Goal: Transaction & Acquisition: Purchase product/service

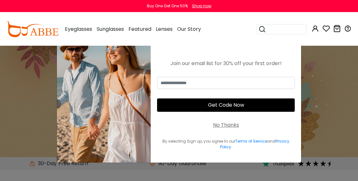
click at [228, 127] on div "No Thanks" at bounding box center [226, 126] width 26 height 8
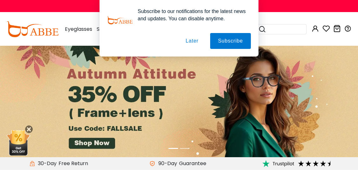
click at [193, 41] on button "Later" at bounding box center [192, 41] width 29 height 16
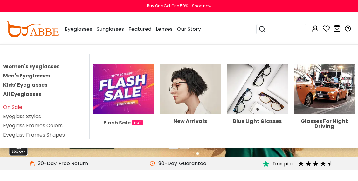
click at [33, 78] on link "Men's Eyeglasses" at bounding box center [26, 75] width 47 height 7
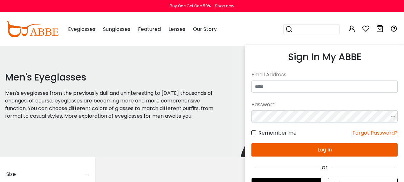
click at [351, 26] on icon at bounding box center [352, 29] width 8 height 8
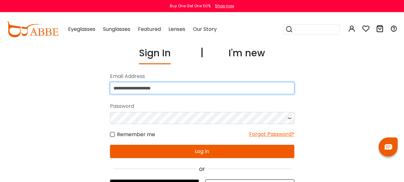
type input "**********"
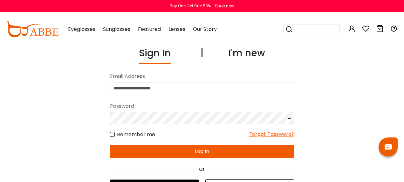
click at [224, 150] on button "Log In" at bounding box center [202, 151] width 185 height 13
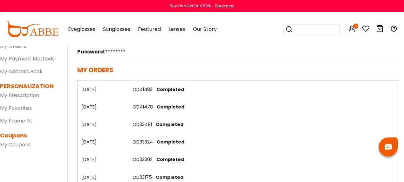
scroll to position [89, 0]
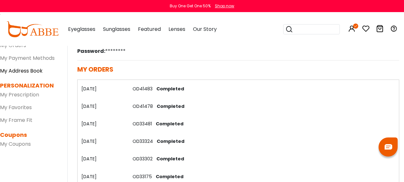
click at [23, 72] on link "My Address Book" at bounding box center [21, 70] width 43 height 7
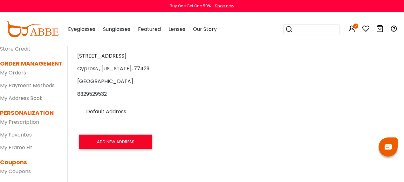
scroll to position [62, 0]
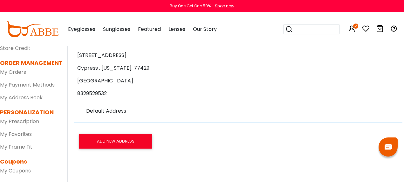
click at [32, 125] on dd "My Prescription" at bounding box center [29, 121] width 58 height 10
click at [32, 123] on link "My Prescription" at bounding box center [19, 121] width 39 height 7
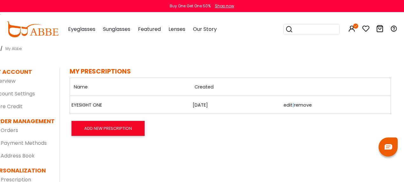
scroll to position [4, 8]
click at [89, 105] on link "EYESIGHT ONE" at bounding box center [88, 105] width 32 height 7
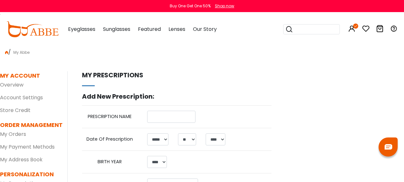
select select "*"
select select "**"
select select "****"
type input "**********"
select select "*"
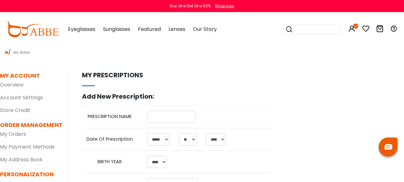
select select "**"
select select "****"
select select "******"
select select "*****"
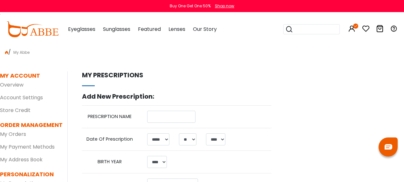
select select "*****"
select select "**"
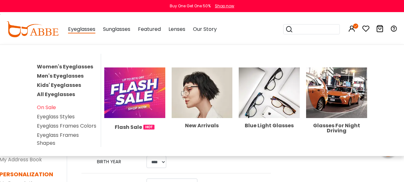
scroll to position [0, 1]
click at [71, 31] on span "Eyeglasses" at bounding box center [81, 29] width 27 height 8
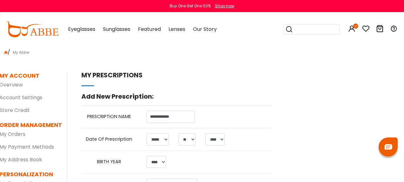
click at [78, 28] on span "Eyeglasses" at bounding box center [81, 28] width 27 height 7
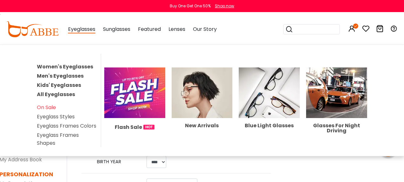
click at [59, 76] on link "Men's Eyeglasses" at bounding box center [60, 75] width 47 height 7
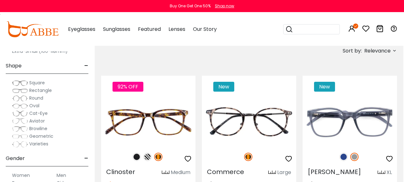
scroll to position [58, 0]
click at [24, 92] on img at bounding box center [20, 91] width 16 height 6
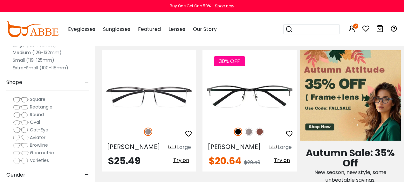
scroll to position [290, 0]
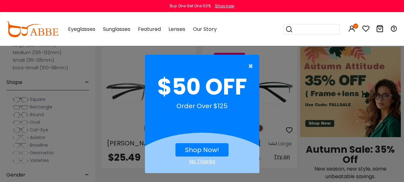
click at [253, 68] on span "×" at bounding box center [253, 66] width 8 height 13
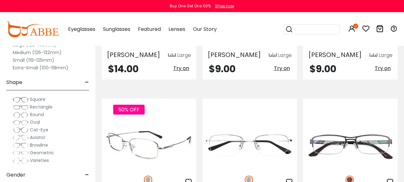
scroll to position [1838, 0]
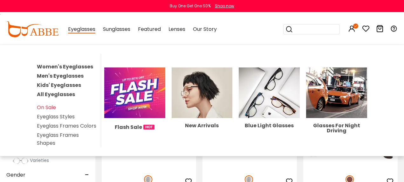
click at [62, 75] on link "Men's Eyeglasses" at bounding box center [60, 75] width 47 height 7
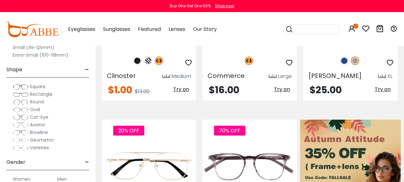
scroll to position [213, 0]
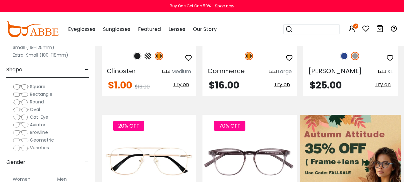
click at [40, 124] on span "Aviator" at bounding box center [38, 125] width 16 height 6
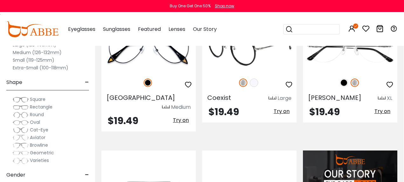
scroll to position [489, 0]
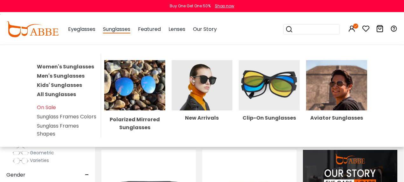
click at [64, 76] on link "Men's Sunglasses" at bounding box center [61, 75] width 48 height 7
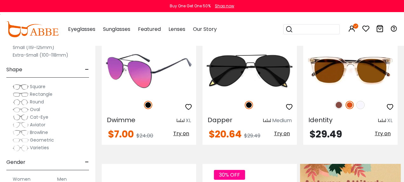
scroll to position [165, 0]
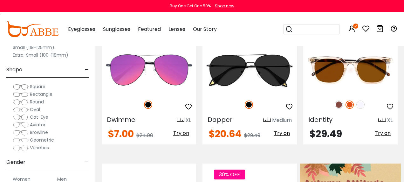
click at [38, 125] on span "Aviator" at bounding box center [38, 125] width 16 height 6
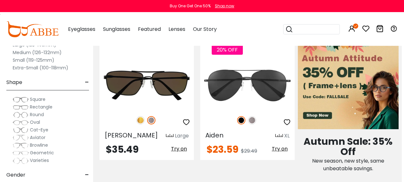
scroll to position [288, 2]
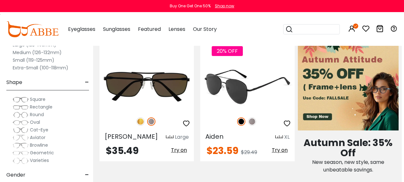
click at [274, 75] on img at bounding box center [247, 86] width 95 height 47
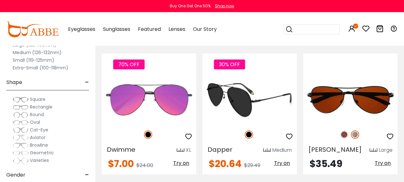
scroll to position [134, 0]
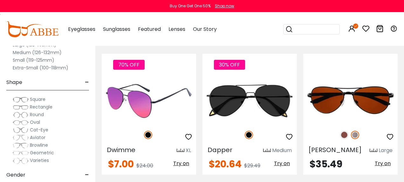
click at [174, 104] on img at bounding box center [149, 100] width 95 height 47
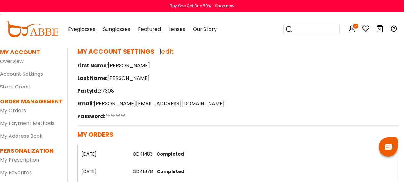
scroll to position [27, 0]
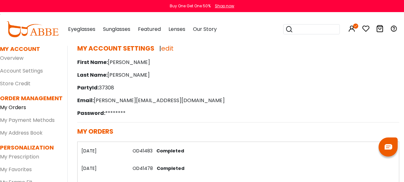
click at [19, 109] on link "My Orders" at bounding box center [13, 107] width 26 height 7
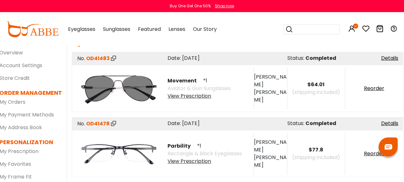
scroll to position [32, 2]
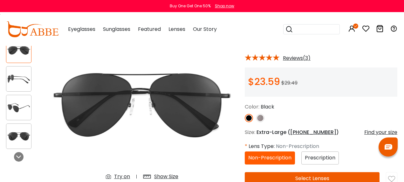
click at [8, 80] on img at bounding box center [18, 79] width 25 height 12
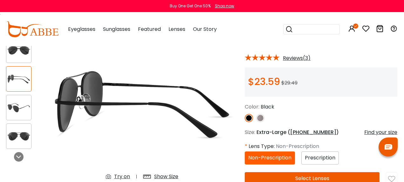
click at [12, 97] on div at bounding box center [18, 107] width 25 height 25
click at [16, 111] on img at bounding box center [18, 108] width 25 height 12
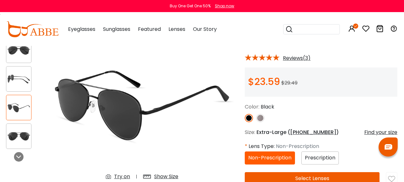
click at [19, 132] on img at bounding box center [18, 136] width 25 height 12
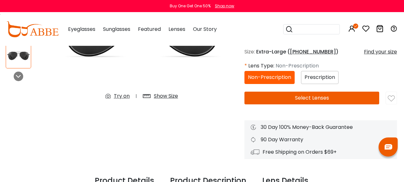
scroll to position [128, 0]
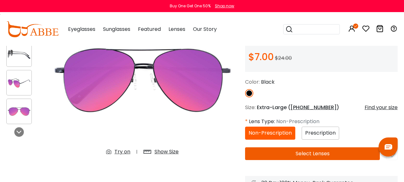
scroll to position [73, 0]
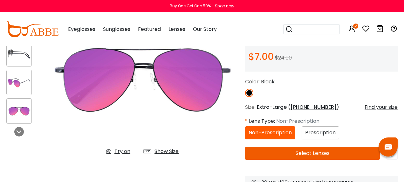
click at [14, 89] on div at bounding box center [18, 82] width 25 height 25
click at [20, 114] on img at bounding box center [19, 111] width 25 height 12
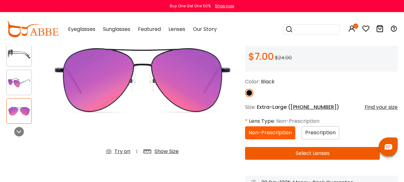
click at [21, 76] on img at bounding box center [19, 82] width 25 height 12
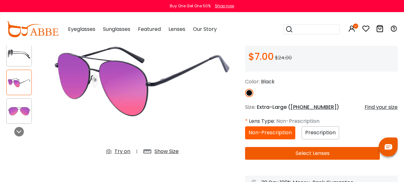
click at [18, 104] on div at bounding box center [18, 110] width 25 height 25
click at [318, 133] on span "Prescription" at bounding box center [320, 132] width 31 height 7
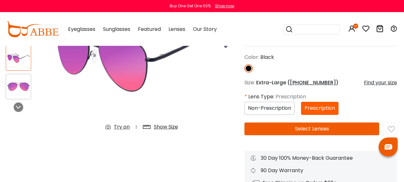
scroll to position [100, 1]
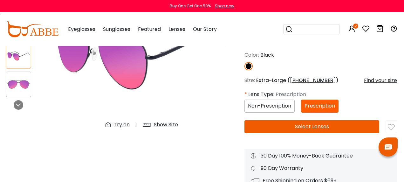
click at [333, 125] on button "Select Lenses" at bounding box center [312, 126] width 135 height 13
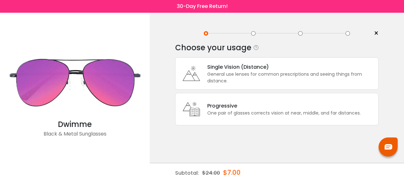
click at [284, 83] on div "General use lenses for common prescriptions and seeing things from distance." at bounding box center [291, 77] width 168 height 13
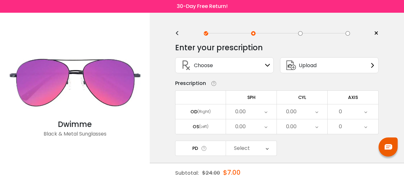
click at [269, 66] on icon at bounding box center [267, 65] width 5 height 5
click at [266, 67] on icon at bounding box center [267, 65] width 5 height 5
click at [268, 65] on icon at bounding box center [267, 65] width 5 height 5
click at [251, 66] on div "Choose Sign In" at bounding box center [225, 65] width 92 height 15
click at [207, 67] on span "Choose" at bounding box center [203, 65] width 19 height 8
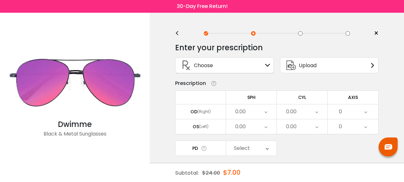
click at [264, 66] on div "Choose Sign In" at bounding box center [225, 65] width 92 height 15
click at [270, 63] on div "Sign In" at bounding box center [267, 65] width 5 height 5
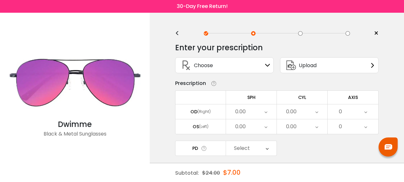
click at [270, 63] on div "Sign In" at bounding box center [267, 65] width 5 height 5
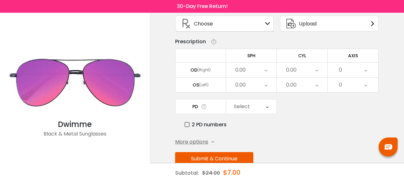
scroll to position [42, 0]
click at [264, 106] on div "Select" at bounding box center [251, 106] width 51 height 15
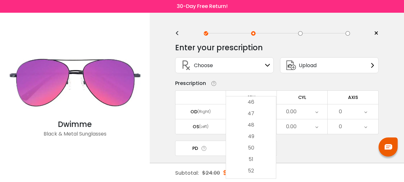
scroll to position [0, 0]
click at [307, 141] on div "Enter your prescription SPH (Sphere) Lens strength needed to correct your visio…" at bounding box center [277, 138] width 204 height 201
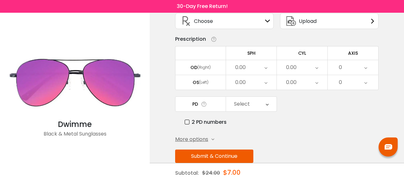
scroll to position [43, 0]
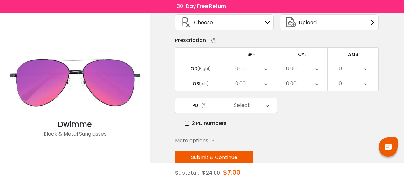
click at [263, 71] on div "0.00" at bounding box center [251, 68] width 51 height 15
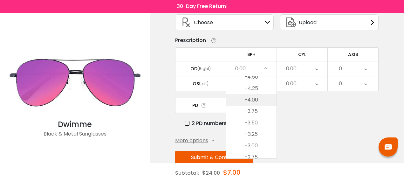
scroll to position [716, 0]
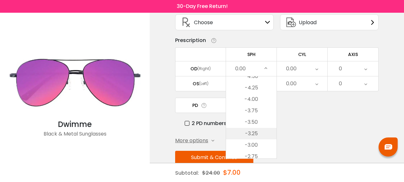
click at [257, 135] on li "-3.25" at bounding box center [251, 133] width 51 height 11
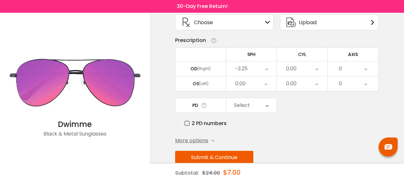
click at [258, 86] on div "0.00" at bounding box center [251, 83] width 51 height 15
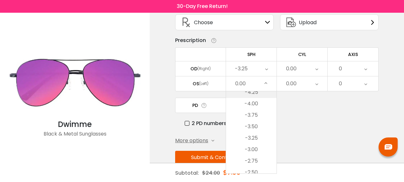
scroll to position [727, 0]
click at [258, 136] on li "-3.25" at bounding box center [251, 136] width 51 height 11
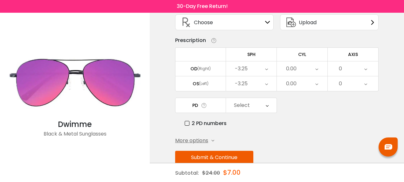
click at [299, 90] on div "0.00" at bounding box center [302, 83] width 51 height 15
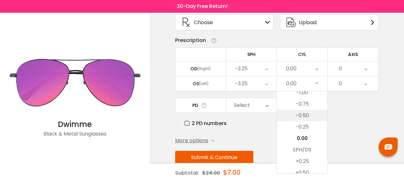
click at [305, 116] on li "-0.50" at bounding box center [302, 115] width 51 height 11
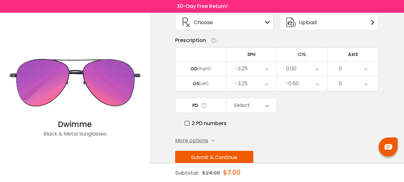
click at [361, 85] on div "0" at bounding box center [353, 83] width 51 height 15
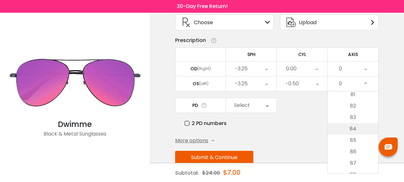
scroll to position [931, 0]
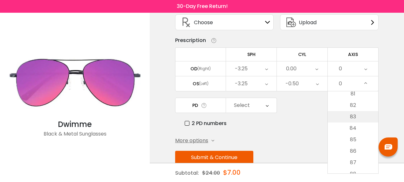
click at [354, 117] on li "83" at bounding box center [353, 116] width 51 height 11
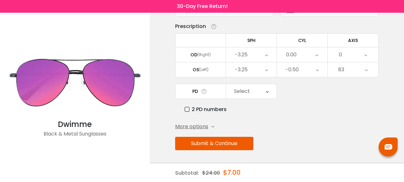
scroll to position [59, 0]
click at [238, 89] on div "Select" at bounding box center [242, 91] width 16 height 13
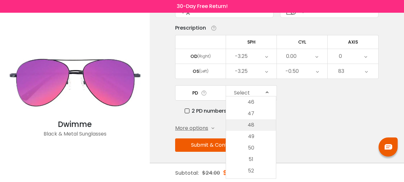
scroll to position [55, 0]
click at [205, 114] on label "2 PD numbers" at bounding box center [206, 111] width 42 height 8
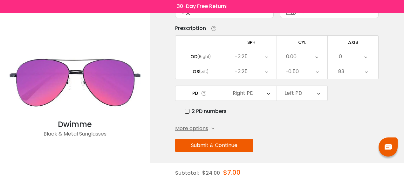
click at [260, 99] on div "Right PD" at bounding box center [251, 93] width 51 height 15
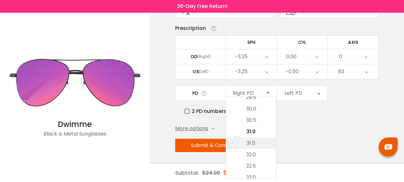
scroll to position [154, 0]
click at [258, 153] on li "32.0" at bounding box center [251, 154] width 50 height 11
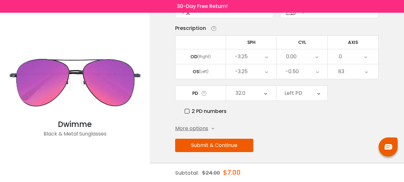
click at [304, 101] on td "Left PD Cancel Left PD Save 23.0 23.5 24.0 24.5 25.0 25.5 26.0 26.5 27.0 27.5 2…" at bounding box center [302, 93] width 51 height 15
click at [304, 99] on div "Left PD" at bounding box center [302, 93] width 51 height 15
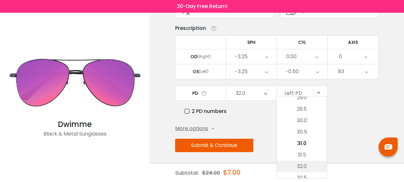
click at [307, 165] on li "32.0" at bounding box center [302, 166] width 50 height 11
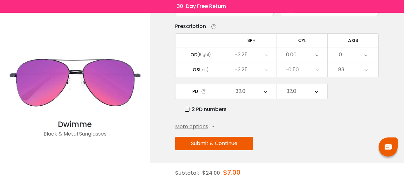
scroll to position [59, 0]
click at [239, 144] on button "Submit & Continue" at bounding box center [214, 143] width 78 height 13
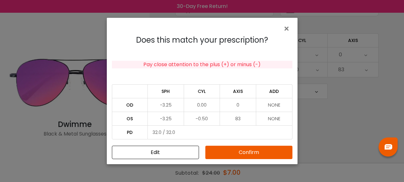
click at [261, 150] on button "Confirm" at bounding box center [249, 152] width 87 height 13
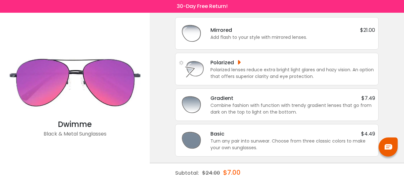
scroll to position [40, 0]
click at [309, 103] on div "Combine fashion with function with trendy gradient lenses that go from dark on …" at bounding box center [293, 108] width 165 height 13
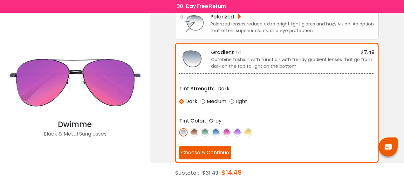
scroll to position [86, 0]
click at [216, 132] on img at bounding box center [216, 132] width 8 height 8
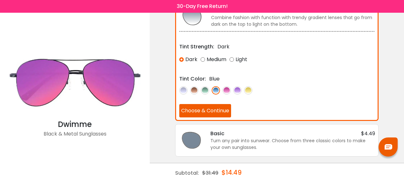
scroll to position [129, 0]
click at [259, 147] on div "Turn any pair into sunwear. Choose from three classic colors to make your own s…" at bounding box center [293, 143] width 165 height 13
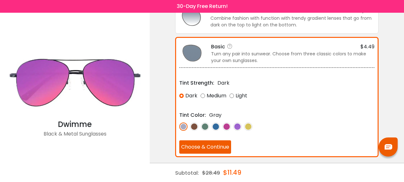
click at [217, 129] on img at bounding box center [216, 127] width 8 height 8
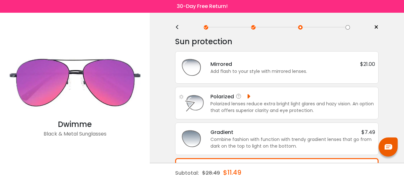
scroll to position [7, 0]
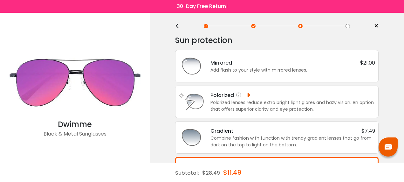
click at [275, 100] on div "Polarized lenses reduce extra bright light glares and hazy vision. An option th…" at bounding box center [293, 105] width 165 height 13
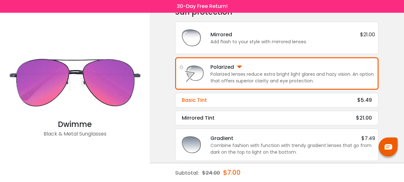
scroll to position [36, 0]
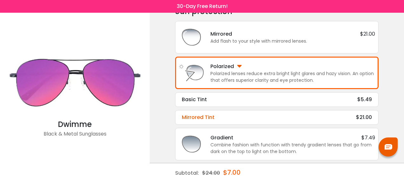
click at [273, 116] on div "Mirrored Tint $21.00" at bounding box center [277, 118] width 190 height 8
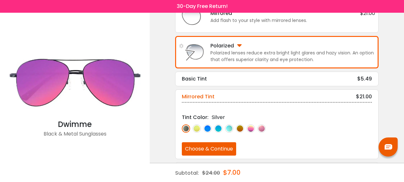
scroll to position [57, 0]
click at [208, 129] on img at bounding box center [208, 128] width 8 height 8
click at [219, 128] on img at bounding box center [218, 128] width 8 height 8
click at [208, 128] on img at bounding box center [208, 128] width 8 height 8
click at [187, 129] on img at bounding box center [186, 128] width 8 height 8
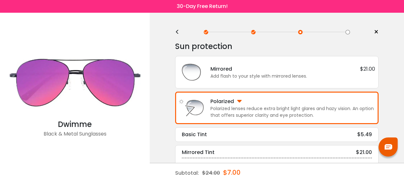
scroll to position [0, 0]
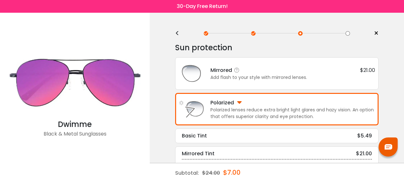
click at [276, 77] on div "Add flash to your style with mirrored lenses." at bounding box center [293, 77] width 165 height 7
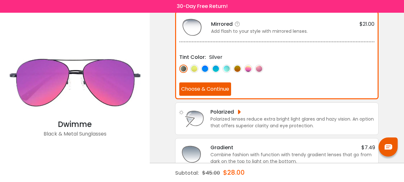
scroll to position [47, 0]
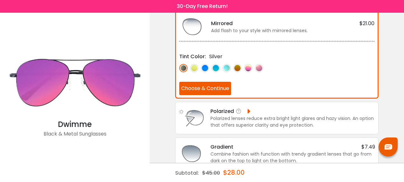
click at [268, 115] on div "Polarized" at bounding box center [293, 111] width 165 height 8
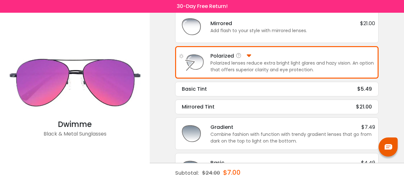
click at [253, 64] on div "Polarized lenses reduce extra bright light glares and hazy vision. An option th…" at bounding box center [293, 66] width 165 height 13
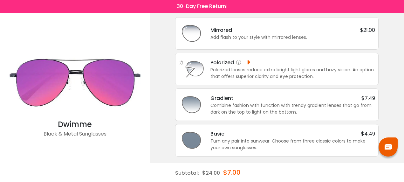
scroll to position [40, 0]
click at [244, 62] on div "Polarized" at bounding box center [231, 63] width 41 height 8
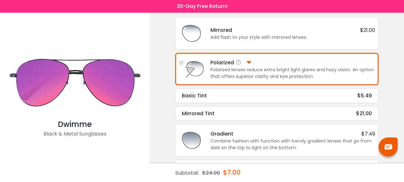
click at [279, 70] on div "Polarized lenses reduce extra bright light glares and hazy vision. An option th…" at bounding box center [293, 73] width 165 height 13
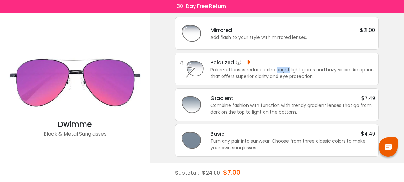
click at [279, 70] on div "Sun protection Mirrored $21.00 Add flash to your style with mirrored lenses. Ti…" at bounding box center [277, 78] width 204 height 155
click at [258, 67] on div "Polarized lenses reduce extra bright light glares and hazy vision. An option th…" at bounding box center [293, 73] width 165 height 13
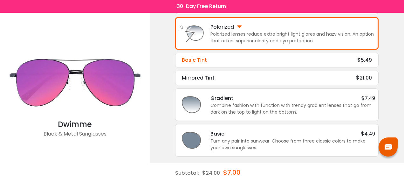
scroll to position [76, 0]
click at [279, 62] on div "Basic Tint $5.49" at bounding box center [277, 60] width 190 height 8
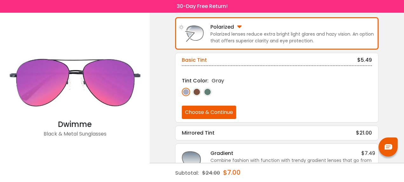
click at [279, 62] on div "Basic Tint $5.49" at bounding box center [277, 60] width 190 height 8
click at [343, 63] on div "Basic Tint $5.49" at bounding box center [277, 60] width 190 height 8
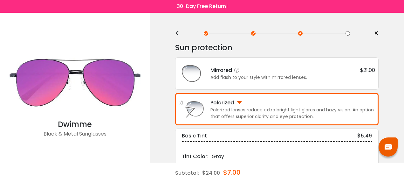
scroll to position [0, 0]
click at [257, 75] on div "Add flash to your style with mirrored lenses." at bounding box center [293, 77] width 165 height 7
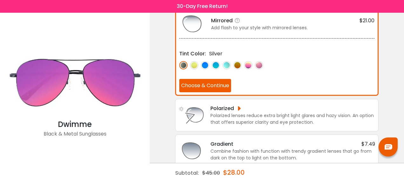
scroll to position [50, 0]
click at [224, 109] on div "Polarized" at bounding box center [231, 108] width 41 height 8
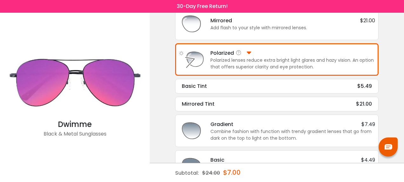
click at [220, 58] on div "Polarized lenses reduce extra bright light glares and hazy vision. An option th…" at bounding box center [293, 63] width 165 height 13
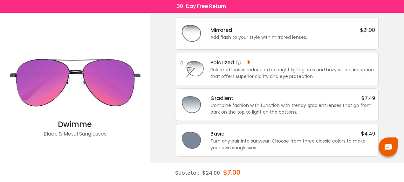
scroll to position [40, 0]
click at [220, 58] on div "Polarized Polarized lenses reduce extra bright light glares and hazy vision. An…" at bounding box center [277, 69] width 204 height 32
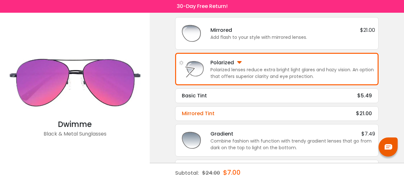
click at [234, 111] on div "Mirrored Tint $21.00" at bounding box center [277, 114] width 190 height 8
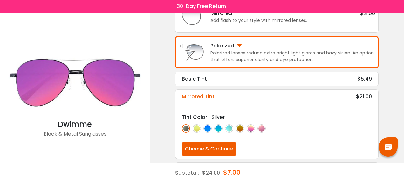
scroll to position [57, 0]
click at [187, 126] on img at bounding box center [186, 128] width 8 height 8
click at [226, 147] on button "Choose & Continue" at bounding box center [209, 148] width 54 height 13
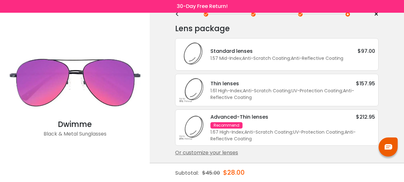
scroll to position [24, 0]
click at [233, 154] on div "Or customize your lenses" at bounding box center [277, 153] width 204 height 8
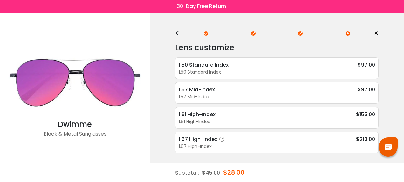
scroll to position [0, 0]
click at [348, 33] on div at bounding box center [348, 33] width 4 height 4
click at [178, 33] on div "<" at bounding box center [180, 33] width 10 height 5
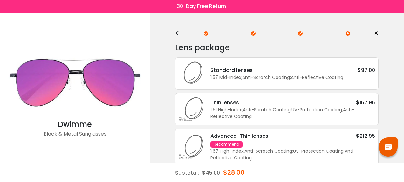
click at [213, 73] on div "Standard lenses" at bounding box center [232, 70] width 42 height 8
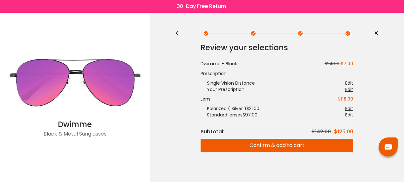
click at [349, 114] on div "Edit" at bounding box center [350, 115] width 8 height 6
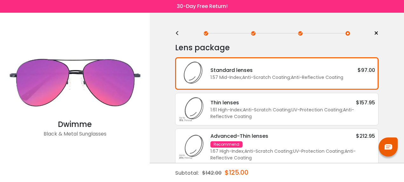
click at [180, 36] on div "< ×" at bounding box center [277, 34] width 204 height 10
click at [179, 31] on div "<" at bounding box center [180, 33] width 10 height 5
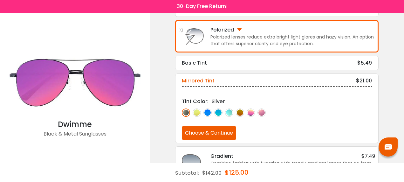
scroll to position [72, 0]
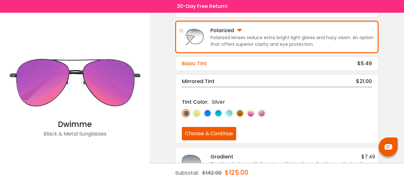
click at [251, 65] on div "Basic Tint $5.49" at bounding box center [277, 64] width 190 height 8
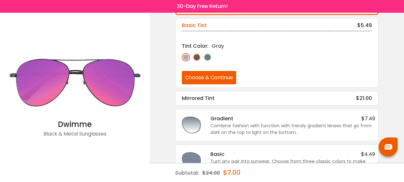
scroll to position [110, 0]
click at [225, 76] on button "Choose & Continue" at bounding box center [209, 77] width 54 height 13
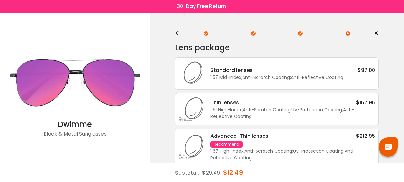
scroll to position [0, 0]
click at [177, 32] on div "<" at bounding box center [180, 33] width 10 height 5
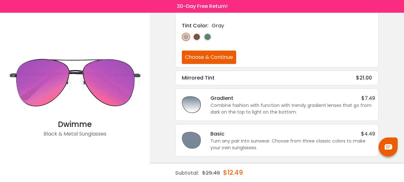
scroll to position [132, 0]
click at [276, 140] on div "Turn any pair into sunwear. Choose from three classic colors to make your own s…" at bounding box center [293, 144] width 165 height 13
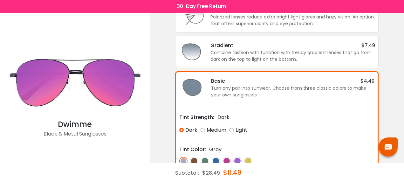
scroll to position [123, 0]
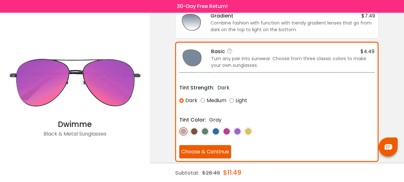
click at [207, 151] on button "Choose & Continue" at bounding box center [205, 151] width 52 height 13
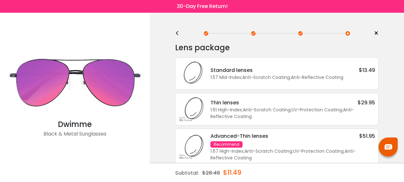
scroll to position [6, 0]
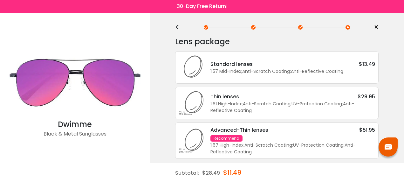
click at [179, 27] on div "<" at bounding box center [180, 27] width 10 height 5
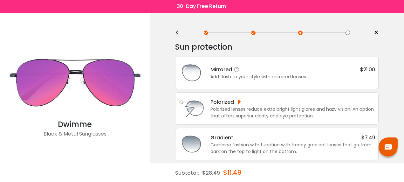
scroll to position [0, 0]
click at [254, 69] on div "Mirrored $21.00" at bounding box center [293, 70] width 165 height 8
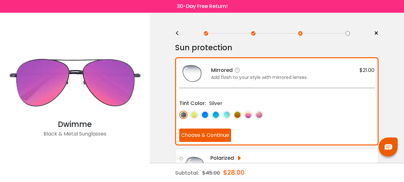
click at [205, 130] on button "Choose & Continue" at bounding box center [205, 135] width 52 height 13
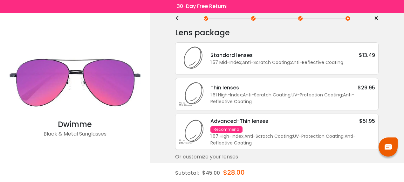
scroll to position [16, 0]
click at [279, 64] on div "1.57 Mid-Index ; Anti-Scratch Coating ; Anti-Reflective Coating ;" at bounding box center [293, 62] width 165 height 7
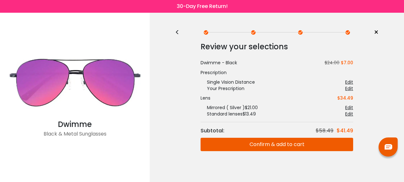
scroll to position [0, 0]
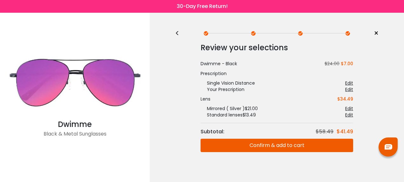
click at [266, 145] on button "Confirm & add to cart" at bounding box center [277, 145] width 153 height 13
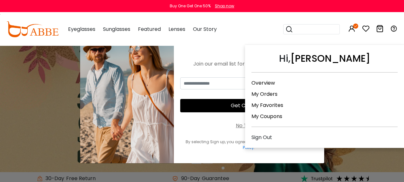
click at [354, 27] on icon at bounding box center [356, 26] width 5 height 5
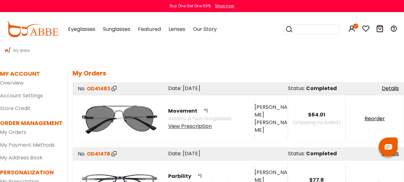
scroll to position [3, 0]
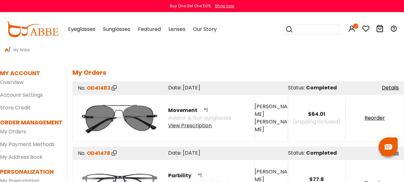
click at [195, 128] on div "View Prescription" at bounding box center [199, 126] width 63 height 8
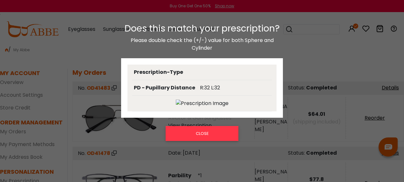
click at [253, 144] on div "Does this match your prescription? Please double check the (+/-) value for both…" at bounding box center [202, 100] width 404 height 166
click at [221, 130] on button "CLOSE" at bounding box center [202, 133] width 73 height 15
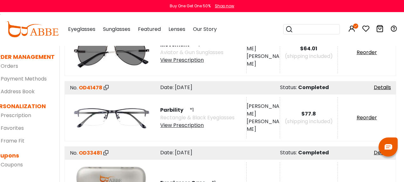
scroll to position [66, 8]
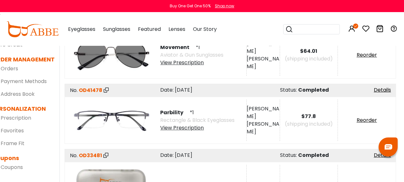
click at [192, 129] on div "View Prescription" at bounding box center [197, 128] width 74 height 8
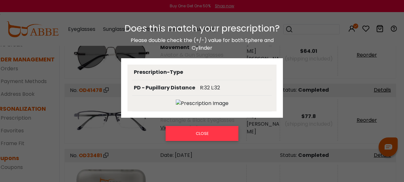
click at [310, 69] on div "Does this match your prescription? Please double check the (+/-) value for both…" at bounding box center [202, 100] width 404 height 166
click at [379, 86] on div "Does this match your prescription? Please double check the (+/-) value for both…" at bounding box center [202, 100] width 404 height 166
click at [221, 128] on button "CLOSE" at bounding box center [202, 133] width 73 height 15
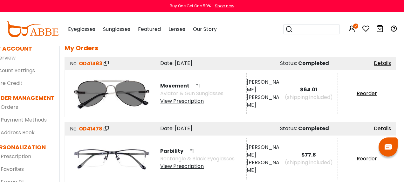
scroll to position [23, 8]
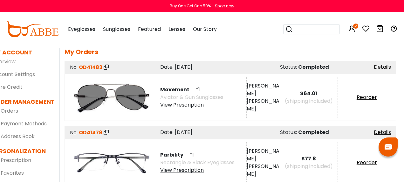
click at [382, 67] on link "Details" at bounding box center [382, 66] width 17 height 7
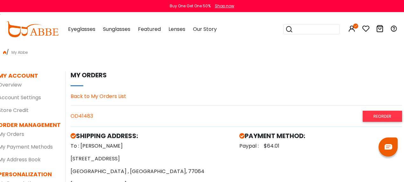
scroll to position [0, 2]
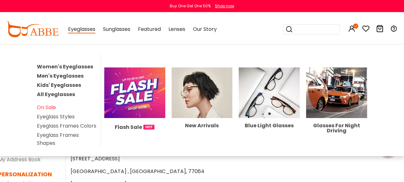
click at [67, 74] on link "Men's Eyeglasses" at bounding box center [60, 75] width 47 height 7
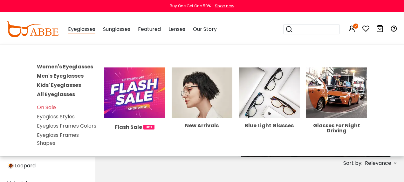
click at [327, 98] on img at bounding box center [336, 92] width 61 height 50
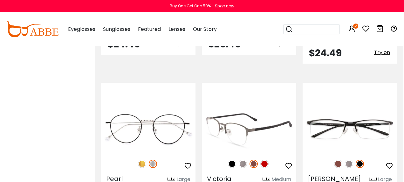
scroll to position [1297, 1]
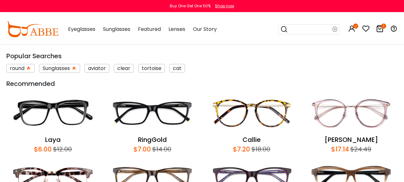
click at [302, 27] on input "search" at bounding box center [310, 30] width 45 height 10
type input "******"
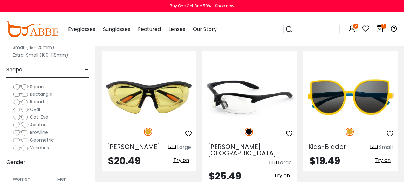
scroll to position [138, 0]
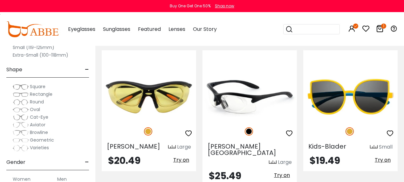
click at [242, 103] on img at bounding box center [250, 96] width 95 height 47
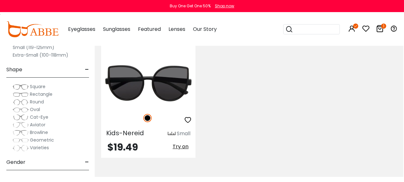
scroll to position [508, 1]
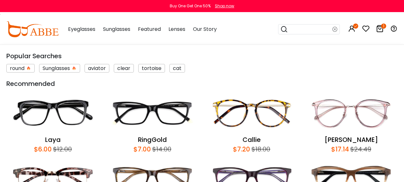
click at [311, 32] on input "search" at bounding box center [310, 30] width 45 height 10
type input "******"
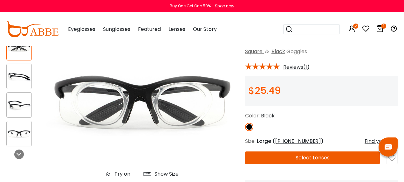
scroll to position [51, 0]
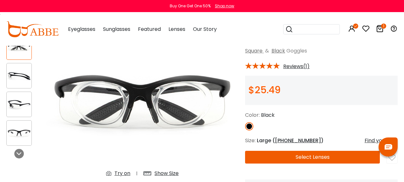
click at [17, 78] on img at bounding box center [19, 76] width 25 height 12
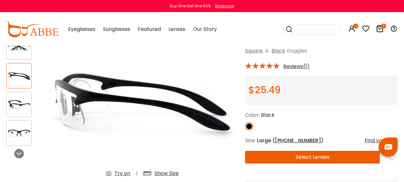
click at [18, 98] on img at bounding box center [19, 104] width 25 height 12
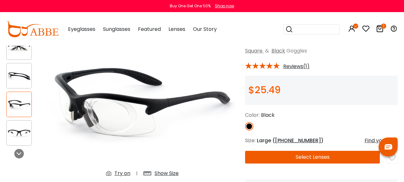
click at [19, 125] on div at bounding box center [18, 132] width 25 height 25
click at [21, 136] on img at bounding box center [19, 133] width 25 height 12
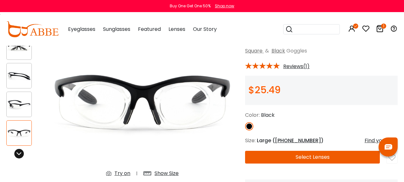
click at [19, 156] on icon at bounding box center [19, 153] width 5 height 5
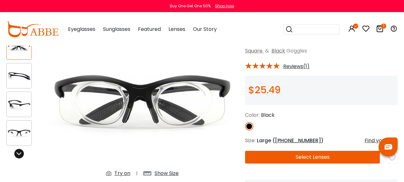
click at [20, 156] on icon at bounding box center [19, 153] width 5 height 5
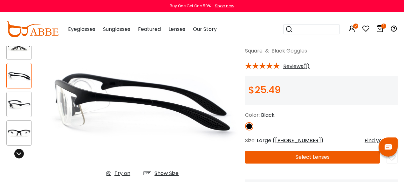
click at [20, 156] on icon at bounding box center [19, 153] width 5 height 5
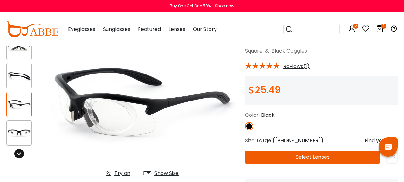
click at [20, 156] on icon at bounding box center [19, 153] width 5 height 5
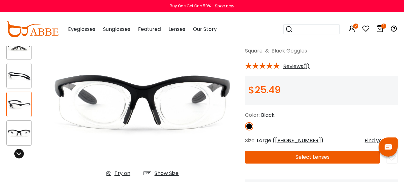
click at [20, 156] on icon at bounding box center [19, 153] width 5 height 5
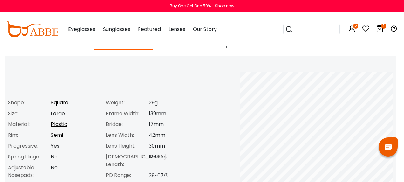
scroll to position [248, 2]
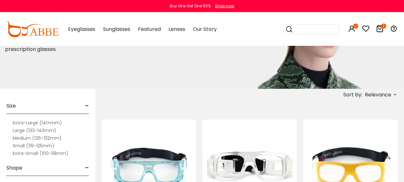
scroll to position [68, 0]
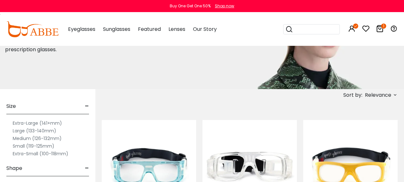
click at [380, 97] on span "Relevance" at bounding box center [378, 94] width 26 height 11
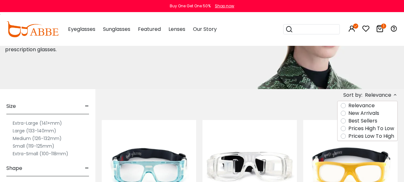
click at [349, 136] on label "Prices Low To High" at bounding box center [372, 136] width 46 height 8
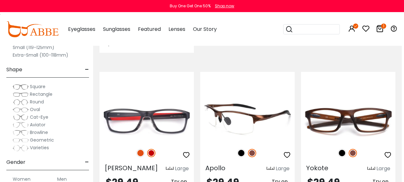
scroll to position [1862, 2]
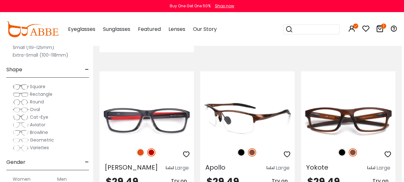
click at [244, 148] on img at bounding box center [241, 152] width 8 height 8
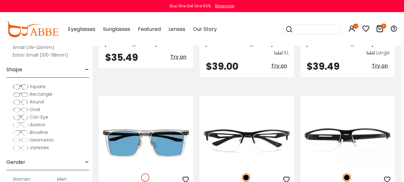
scroll to position [2684, 3]
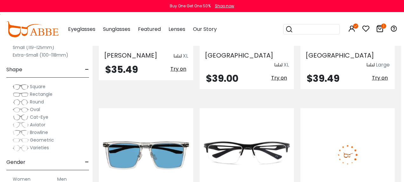
click at [368, 131] on img at bounding box center [348, 154] width 95 height 47
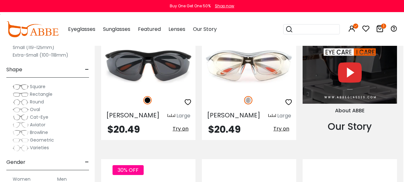
scroll to position [619, 1]
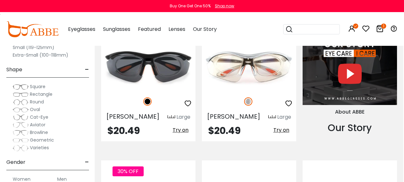
click at [45, 32] on img at bounding box center [32, 29] width 52 height 16
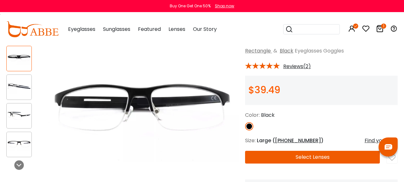
scroll to position [42, 0]
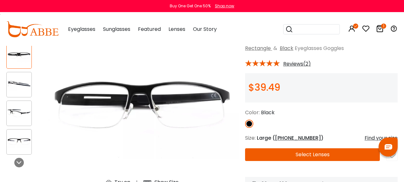
click at [25, 84] on img at bounding box center [19, 85] width 25 height 12
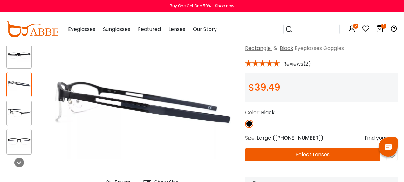
click at [22, 115] on img at bounding box center [19, 113] width 25 height 12
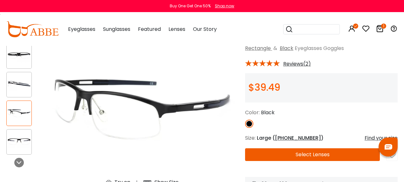
click at [20, 128] on div at bounding box center [22, 99] width 33 height 118
click at [18, 142] on img at bounding box center [19, 142] width 25 height 12
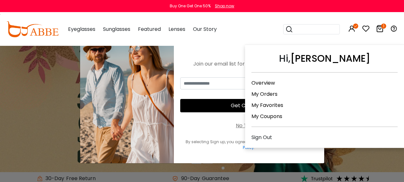
click at [351, 30] on icon at bounding box center [352, 29] width 8 height 8
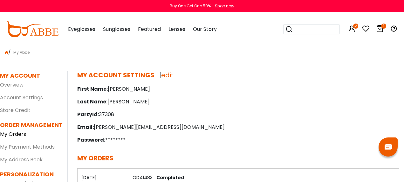
click at [18, 135] on link "My Orders" at bounding box center [13, 133] width 26 height 7
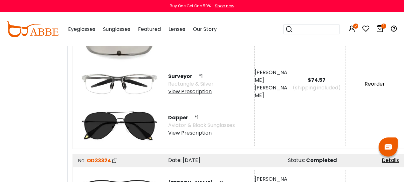
scroll to position [207, 0]
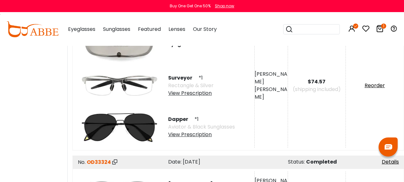
click at [113, 81] on img at bounding box center [119, 85] width 83 height 41
click at [184, 80] on span "Surveyor" at bounding box center [182, 77] width 29 height 7
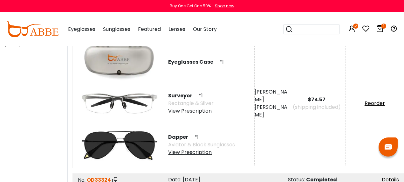
scroll to position [187, 0]
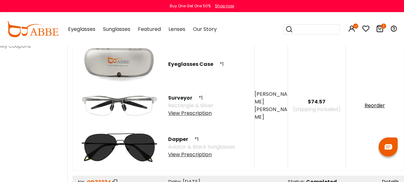
click at [173, 97] on span "Surveyor" at bounding box center [182, 97] width 29 height 7
copy span "Surveyor"
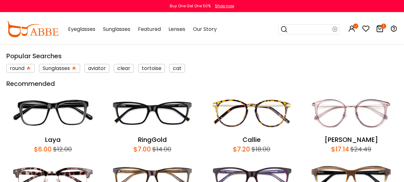
click at [328, 31] on input "search" at bounding box center [310, 30] width 45 height 10
paste input "********"
type input "********"
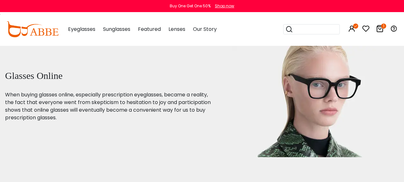
click at [317, 23] on div "Popular Searches round Sunglasses aviator clear tortoise cat Recommended Laya $…" at bounding box center [313, 29] width 59 height 33
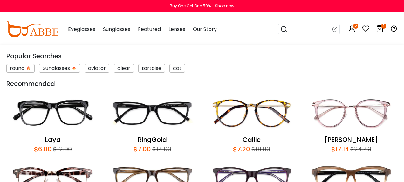
click at [312, 29] on input "search" at bounding box center [310, 30] width 45 height 10
type input "******"
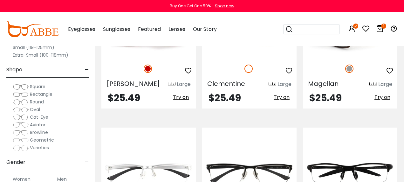
scroll to position [1395, 0]
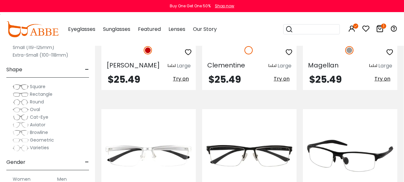
click at [361, 132] on img at bounding box center [350, 155] width 95 height 47
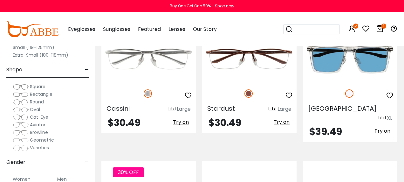
scroll to position [1687, 0]
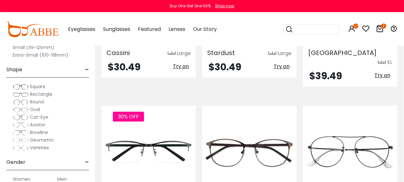
click at [315, 26] on input "search" at bounding box center [315, 30] width 45 height 10
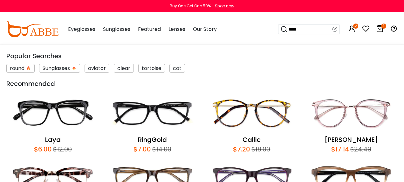
type input "*****"
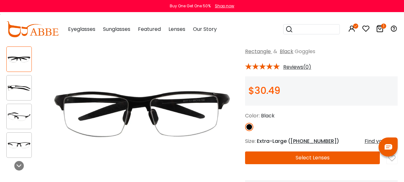
scroll to position [42, 0]
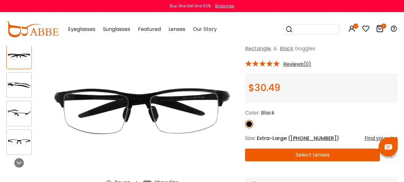
click at [11, 80] on img at bounding box center [19, 85] width 25 height 12
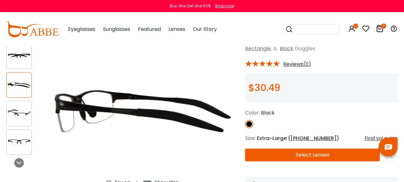
click at [11, 99] on div at bounding box center [22, 99] width 33 height 118
click at [13, 105] on div at bounding box center [18, 113] width 25 height 25
click at [15, 109] on img at bounding box center [19, 114] width 25 height 12
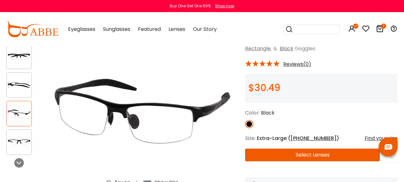
click at [17, 138] on img at bounding box center [19, 142] width 25 height 12
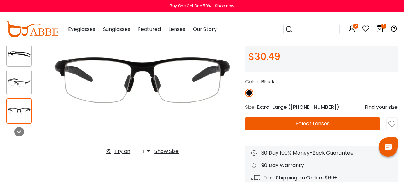
scroll to position [151, 0]
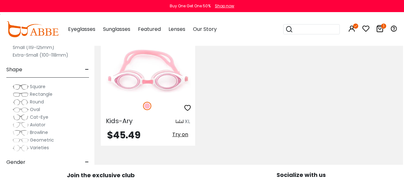
scroll to position [163, 1]
click at [297, 32] on input "search" at bounding box center [315, 30] width 45 height 10
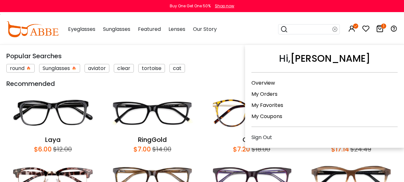
click at [350, 27] on icon at bounding box center [352, 29] width 8 height 8
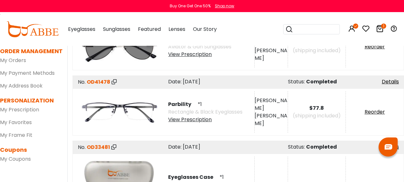
scroll to position [74, 0]
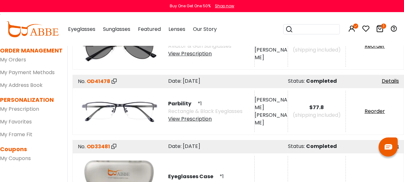
click at [181, 103] on span "Parbility" at bounding box center [182, 103] width 28 height 7
copy span "Parbility"
click at [295, 32] on input "search" at bounding box center [315, 30] width 45 height 10
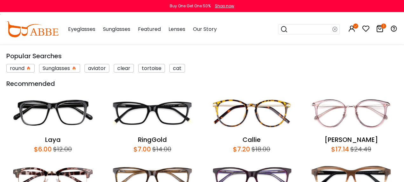
paste input "*********"
type input "*********"
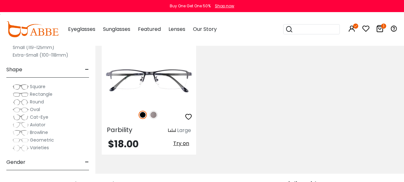
scroll to position [155, 0]
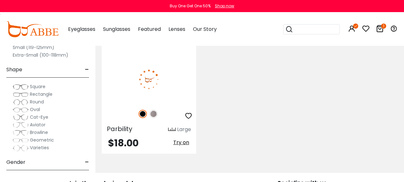
click at [180, 81] on img at bounding box center [149, 79] width 95 height 47
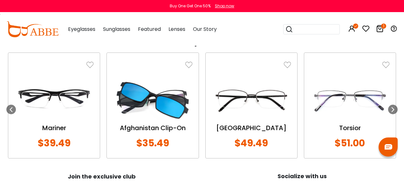
scroll to position [505, 0]
click at [392, 108] on icon at bounding box center [392, 109] width 5 height 5
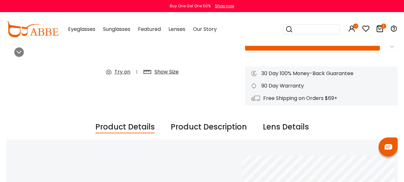
scroll to position [153, 0]
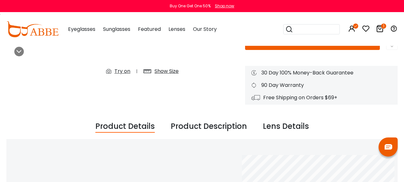
click at [124, 74] on div "Try on" at bounding box center [123, 71] width 16 height 8
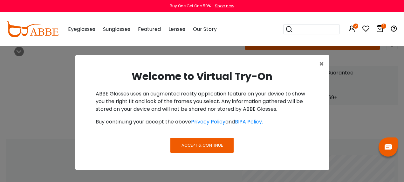
click at [182, 151] on button "Accept & Continue" at bounding box center [202, 145] width 63 height 15
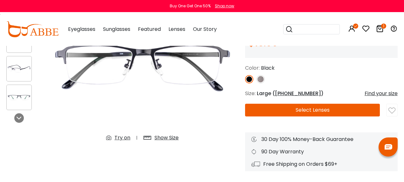
scroll to position [87, 0]
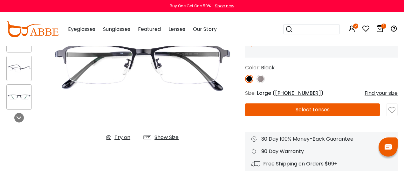
click at [123, 138] on div "Try on" at bounding box center [123, 138] width 16 height 8
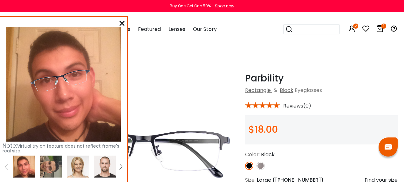
scroll to position [0, 0]
click at [123, 23] on icon at bounding box center [122, 23] width 5 height 5
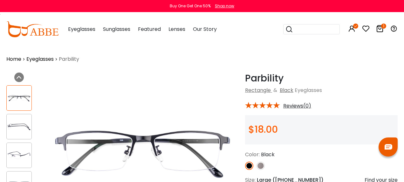
click at [358, 157] on div "Color: Black" at bounding box center [321, 155] width 153 height 8
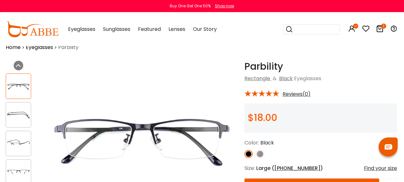
scroll to position [13, 1]
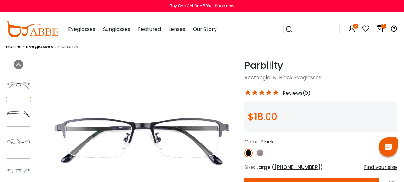
click at [17, 167] on img at bounding box center [18, 171] width 25 height 12
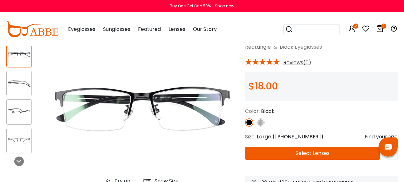
scroll to position [44, 0]
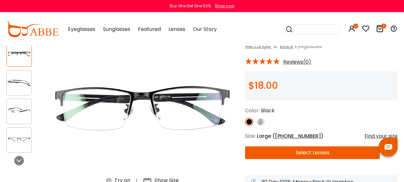
click at [12, 82] on img at bounding box center [19, 83] width 25 height 12
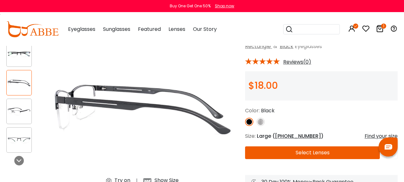
click at [17, 103] on div at bounding box center [18, 111] width 25 height 25
click at [18, 111] on img at bounding box center [19, 111] width 25 height 12
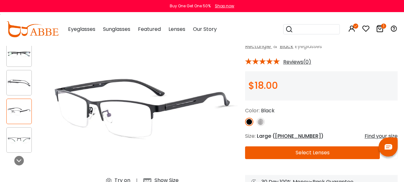
click at [21, 136] on img at bounding box center [19, 140] width 25 height 12
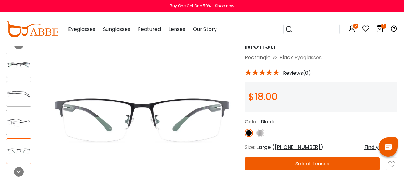
scroll to position [23, 0]
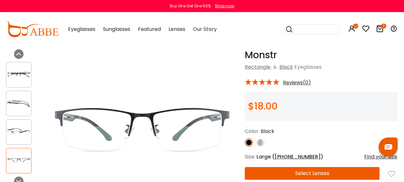
click at [23, 106] on img at bounding box center [18, 103] width 25 height 12
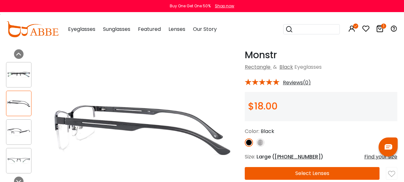
click at [24, 161] on img at bounding box center [18, 161] width 25 height 12
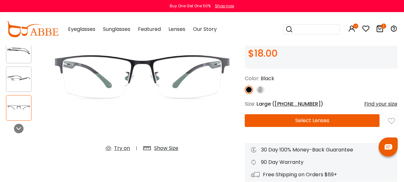
scroll to position [76, 1]
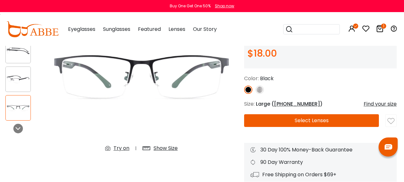
click at [325, 125] on button "Select Lenses" at bounding box center [311, 120] width 135 height 13
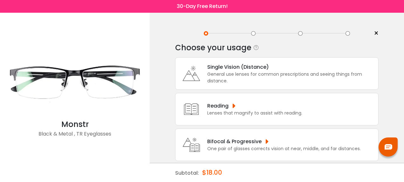
click at [336, 76] on div "General use lenses for common prescriptions and seeing things from distance." at bounding box center [291, 77] width 168 height 13
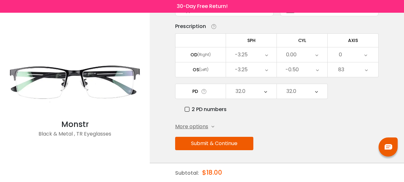
scroll to position [59, 0]
click at [241, 140] on button "Submit & Continue" at bounding box center [214, 143] width 78 height 13
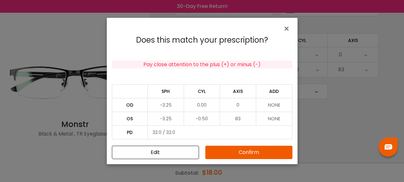
click at [245, 150] on button "Confirm" at bounding box center [249, 152] width 87 height 13
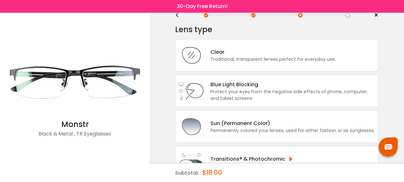
scroll to position [18, 0]
click at [309, 98] on div "Protect your eyes from the negative side effects of phone, computer, and tablet…" at bounding box center [293, 94] width 165 height 13
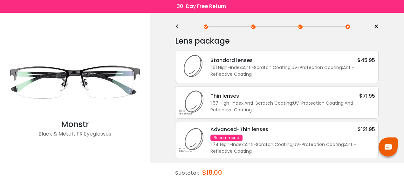
scroll to position [7, 0]
click at [179, 28] on div "<" at bounding box center [180, 26] width 10 height 5
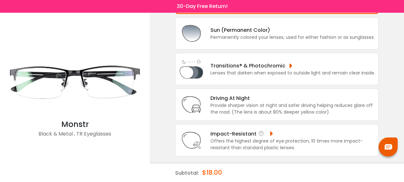
scroll to position [120, 0]
click at [303, 138] on div "Offers the highest degree of eye protection, 10 times more impact-resistant tha…" at bounding box center [293, 144] width 165 height 13
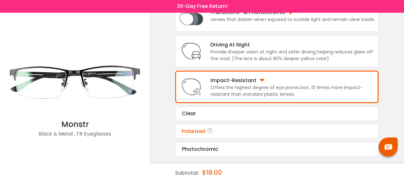
scroll to position [174, 0]
click at [299, 116] on div "Clear" at bounding box center [277, 114] width 190 height 8
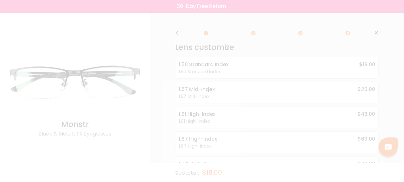
scroll to position [0, 0]
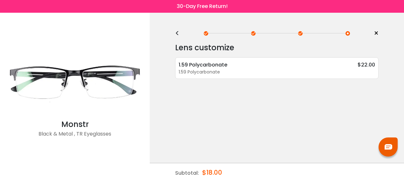
click at [178, 33] on div "<" at bounding box center [180, 33] width 10 height 5
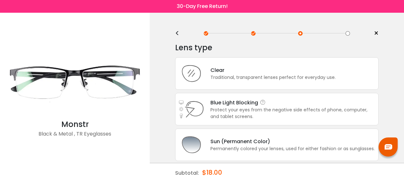
click at [327, 120] on div "Protect your eyes from the negative side effects of phone, computer, and tablet…" at bounding box center [293, 113] width 165 height 13
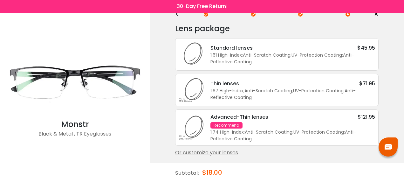
scroll to position [24, 0]
click at [298, 48] on div "Standard lenses $45.95" at bounding box center [293, 48] width 165 height 8
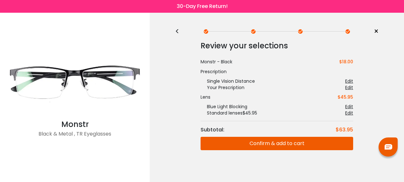
scroll to position [0, 0]
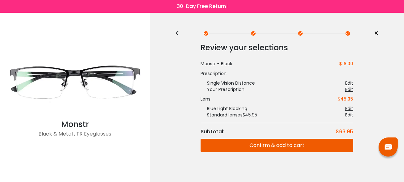
click at [302, 142] on button "Confirm & add to cart" at bounding box center [277, 145] width 153 height 13
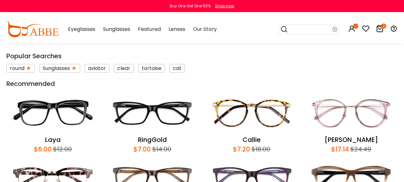
click at [312, 33] on input "search" at bounding box center [310, 30] width 45 height 10
type input "******"
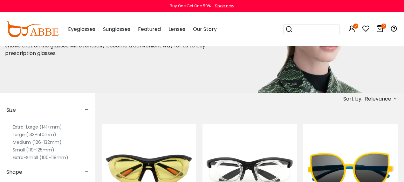
scroll to position [64, 1]
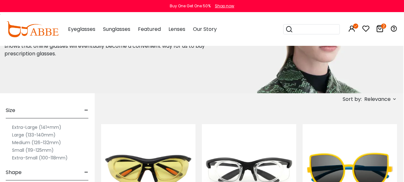
click at [377, 102] on span "Relevance" at bounding box center [378, 99] width 26 height 11
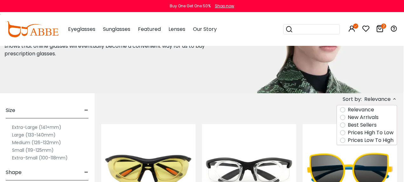
click at [364, 139] on label "Prices Low To High" at bounding box center [371, 141] width 46 height 8
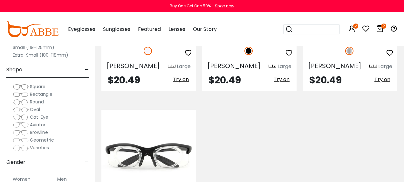
scroll to position [495, 0]
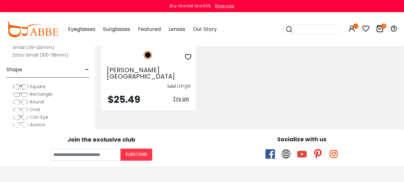
click at [301, 29] on input "search" at bounding box center [315, 30] width 45 height 10
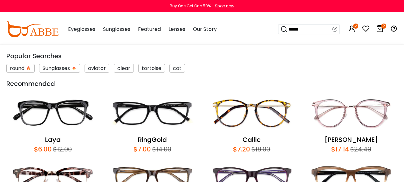
type input "******"
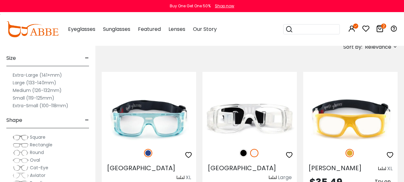
scroll to position [117, 0]
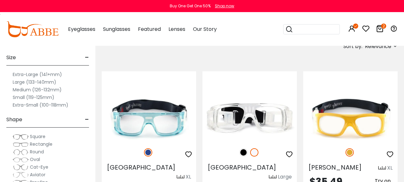
click at [372, 51] on span "Relevance" at bounding box center [378, 46] width 26 height 11
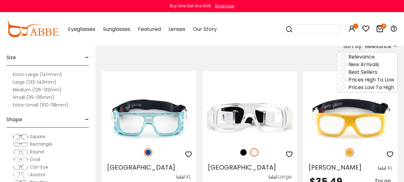
click at [368, 88] on label "Prices Low To High" at bounding box center [372, 88] width 46 height 8
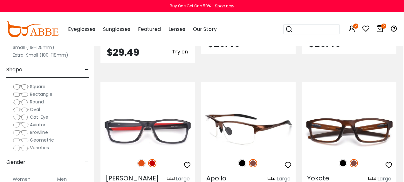
scroll to position [1852, 1]
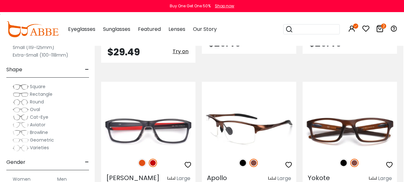
click at [243, 159] on img at bounding box center [243, 163] width 8 height 8
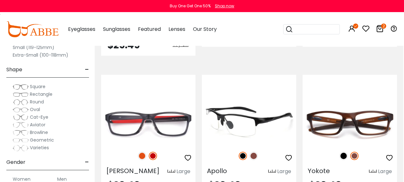
click at [249, 98] on img at bounding box center [249, 121] width 95 height 47
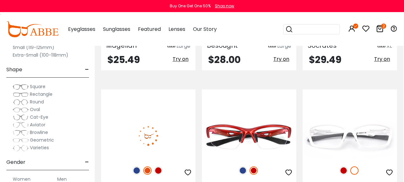
scroll to position [1557, 1]
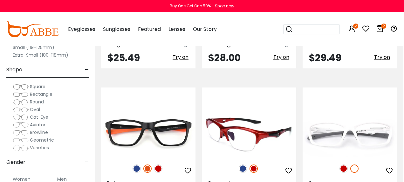
click at [245, 165] on img at bounding box center [243, 169] width 8 height 8
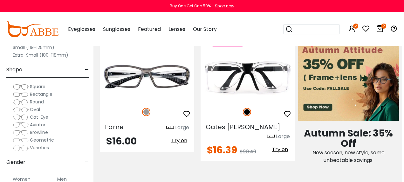
scroll to position [149, 2]
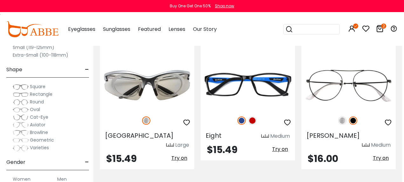
click at [380, 28] on icon at bounding box center [380, 29] width 8 height 8
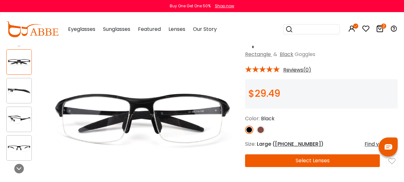
scroll to position [56, 0]
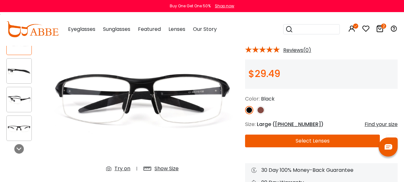
click at [22, 73] on img at bounding box center [19, 71] width 25 height 12
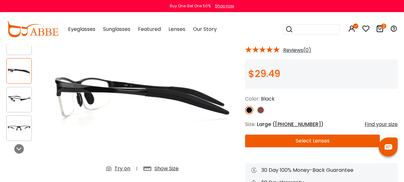
click at [23, 106] on img at bounding box center [19, 100] width 25 height 12
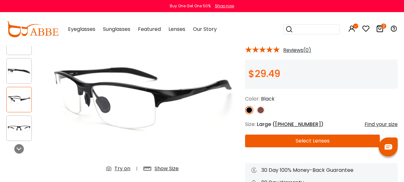
click at [25, 123] on img at bounding box center [19, 128] width 25 height 12
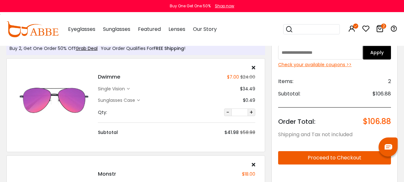
scroll to position [20, 0]
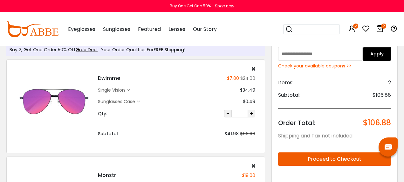
click at [321, 55] on input "text" at bounding box center [320, 54] width 85 height 14
paste input "******"
type input "******"
click at [388, 60] on button "Apply" at bounding box center [377, 54] width 28 height 14
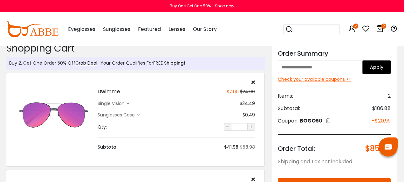
scroll to position [3, 0]
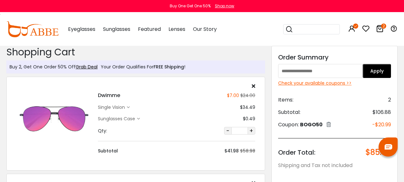
click at [331, 125] on icon at bounding box center [329, 124] width 4 height 5
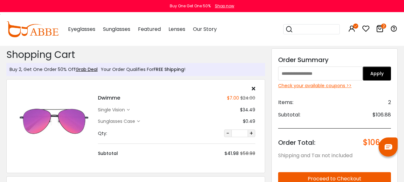
click at [330, 73] on input "text" at bounding box center [320, 74] width 85 height 14
paste input "*******"
type input "*******"
click at [377, 77] on button "Apply" at bounding box center [377, 74] width 28 height 14
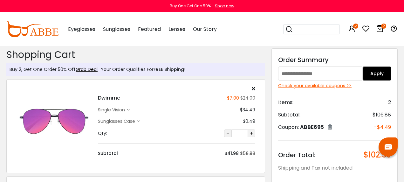
click at [333, 128] on icon at bounding box center [330, 126] width 4 height 5
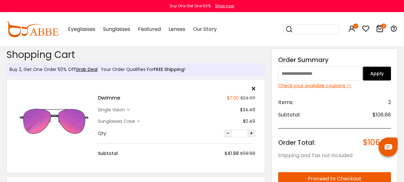
click at [341, 68] on input "text" at bounding box center [320, 74] width 85 height 14
paste input "***"
type input "***"
click at [391, 77] on button "Apply" at bounding box center [377, 74] width 28 height 14
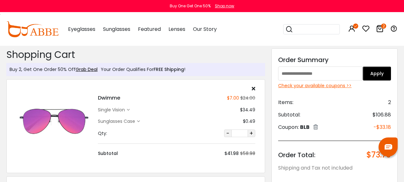
click at [318, 128] on icon at bounding box center [316, 126] width 4 height 5
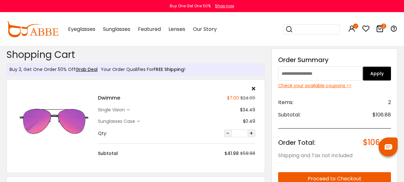
click at [341, 70] on input "text" at bounding box center [320, 74] width 85 height 14
paste input "********"
type input "********"
click at [393, 75] on div "Discount Code: Order Summary ******** Apply Check your available coupons >> Ite…" at bounding box center [335, 173] width 126 height 251
click at [386, 74] on button "Apply" at bounding box center [377, 74] width 28 height 14
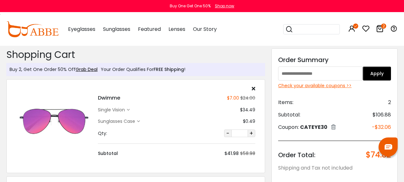
click at [298, 73] on input "text" at bounding box center [320, 74] width 85 height 14
paste input "***"
type input "***"
click at [368, 75] on button "Apply" at bounding box center [377, 74] width 28 height 14
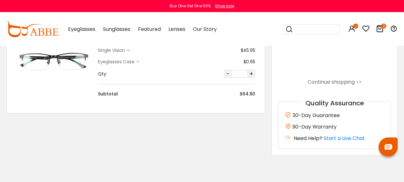
scroll to position [61, 0]
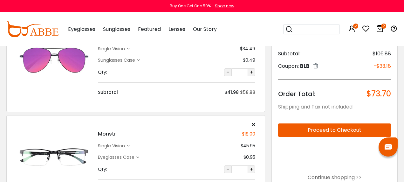
click at [335, 126] on button "Proceed to Checkout" at bounding box center [334, 129] width 113 height 13
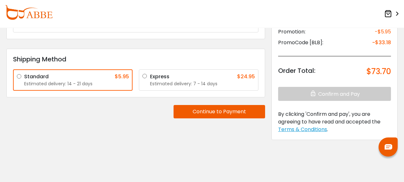
scroll to position [95, 0]
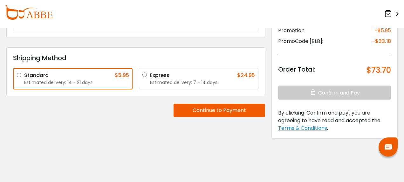
click at [161, 82] on div "Estimated delivery: 7 - 14 days" at bounding box center [202, 82] width 105 height 7
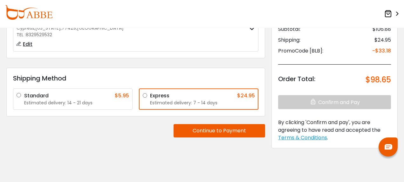
scroll to position [75, 0]
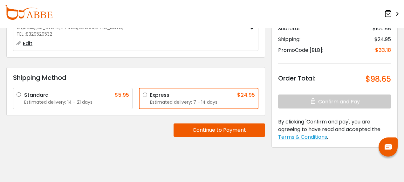
click at [193, 131] on button "Continue to Payment" at bounding box center [220, 129] width 92 height 13
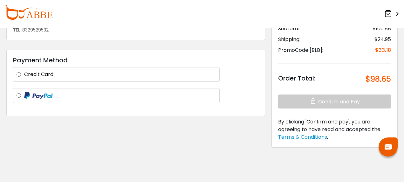
click at [107, 96] on label at bounding box center [120, 96] width 192 height 8
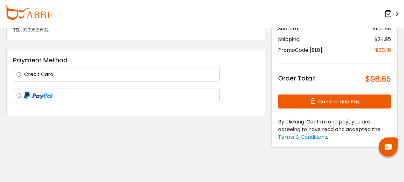
click at [295, 108] on button "Confirm and Pay" at bounding box center [334, 102] width 113 height 14
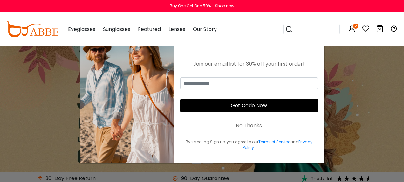
click at [379, 30] on icon at bounding box center [380, 29] width 8 height 8
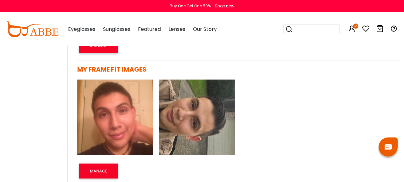
scroll to position [502, 0]
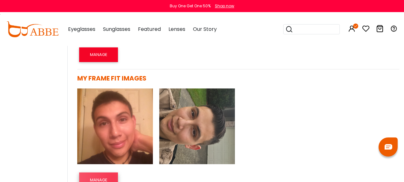
click at [114, 175] on button "MANAGE" at bounding box center [98, 179] width 39 height 15
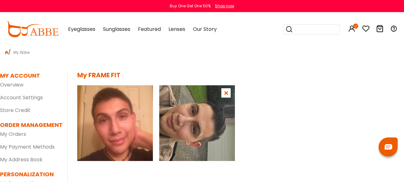
click at [226, 94] on icon at bounding box center [227, 92] width 4 height 5
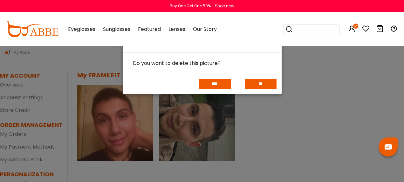
click at [224, 85] on input "***" at bounding box center [215, 84] width 32 height 10
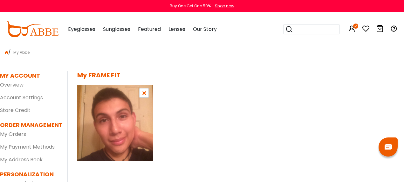
click at [145, 91] on icon at bounding box center [145, 92] width 4 height 5
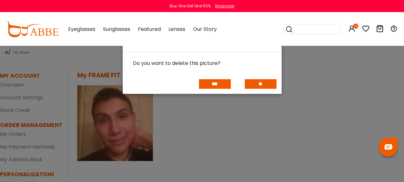
click at [212, 84] on input "***" at bounding box center [215, 84] width 32 height 10
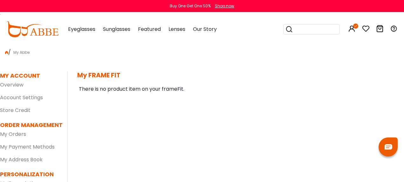
click at [380, 27] on icon at bounding box center [380, 29] width 8 height 8
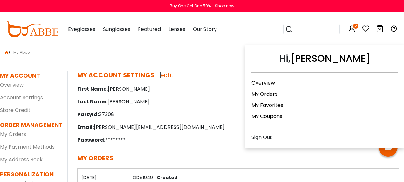
click at [351, 27] on icon at bounding box center [352, 29] width 8 height 8
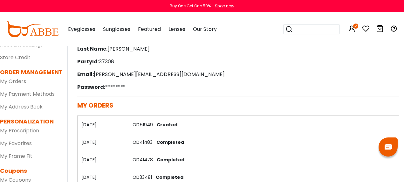
scroll to position [48, 0]
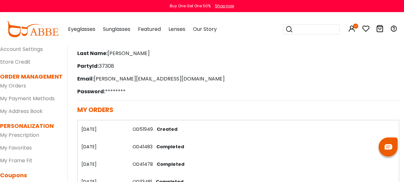
click at [145, 128] on link "OD51949" at bounding box center [143, 129] width 20 height 6
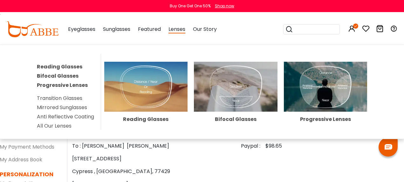
scroll to position [0, 0]
